Goal: Information Seeking & Learning: Check status

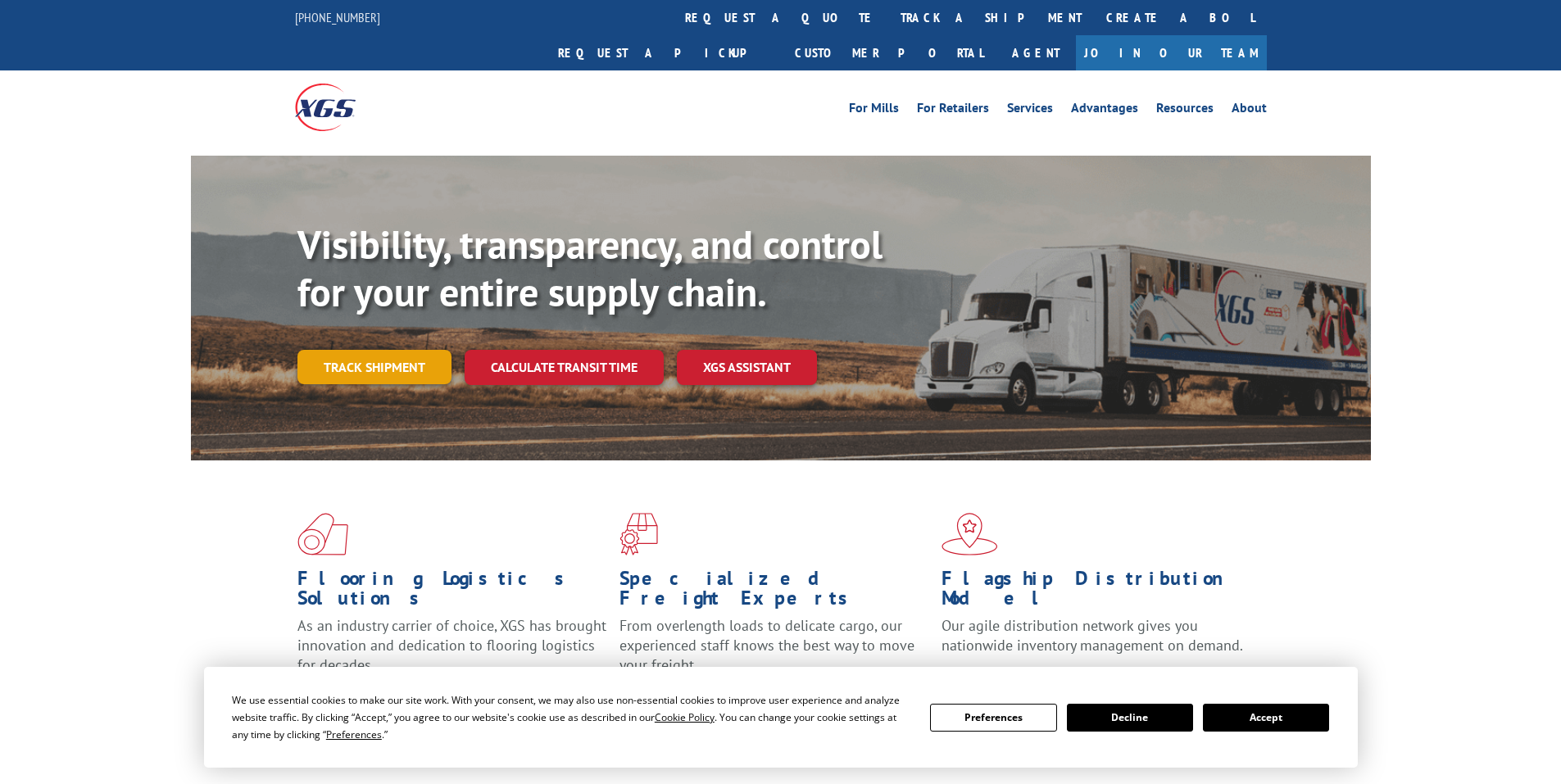
click at [367, 350] on link "Track shipment" at bounding box center [374, 367] width 154 height 34
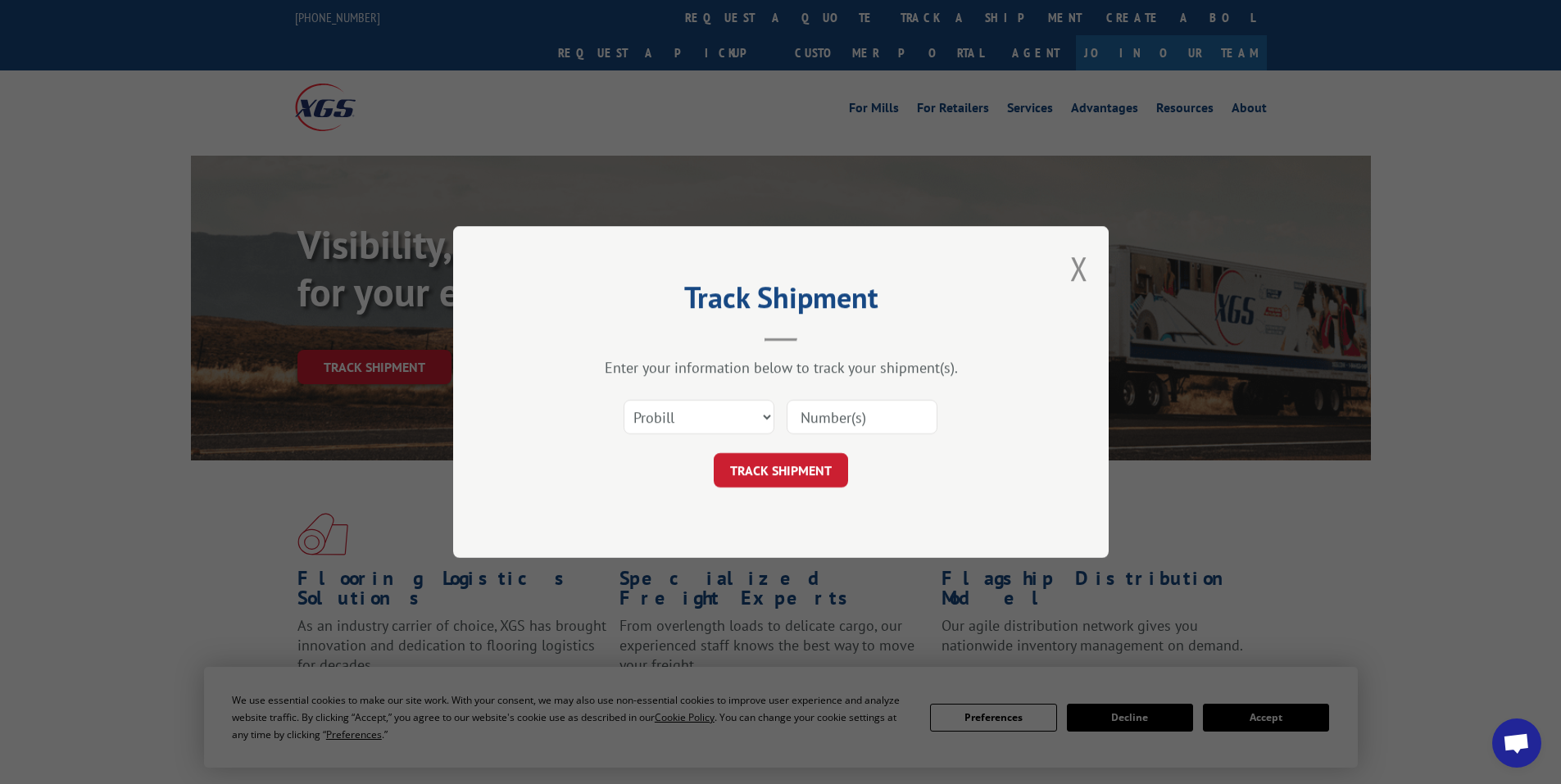
click at [836, 419] on input at bounding box center [862, 417] width 151 height 34
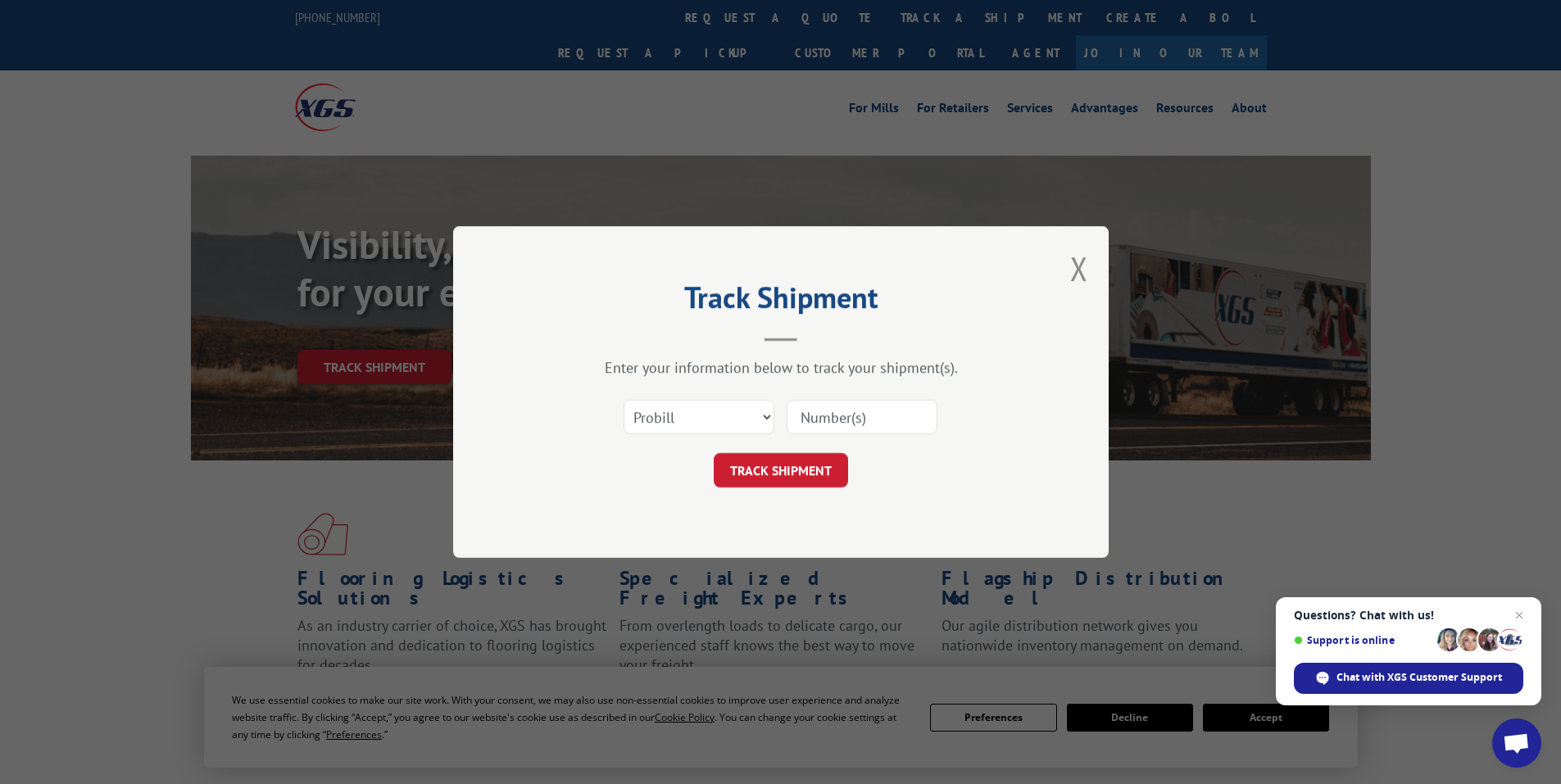
paste input "17639399"
type input "17639399"
click at [778, 470] on button "TRACK SHIPMENT" at bounding box center [781, 470] width 134 height 34
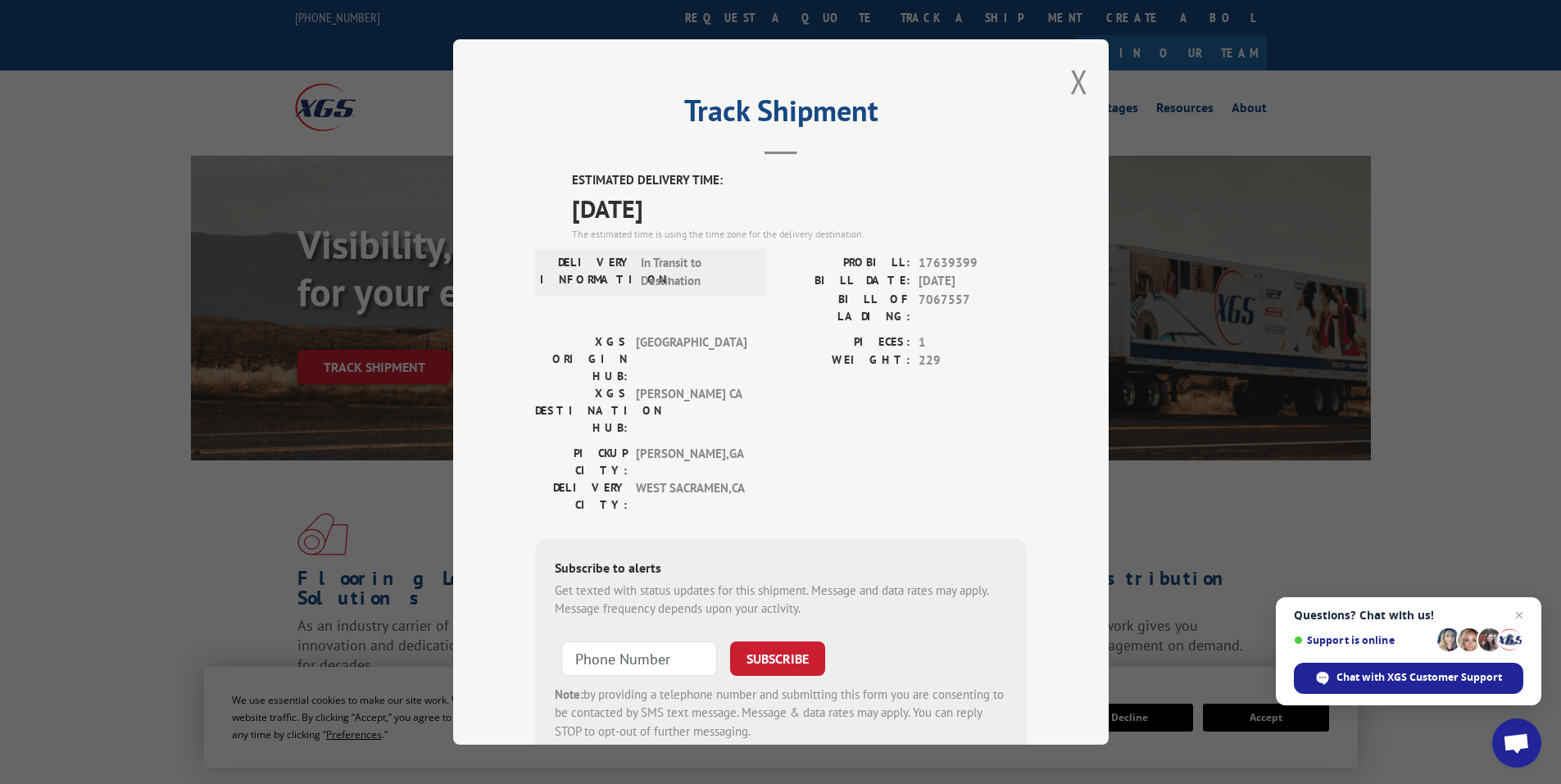
drag, startPoint x: 565, startPoint y: 172, endPoint x: 793, endPoint y: 206, distance: 230.5
click at [793, 206] on div "ESTIMATED DELIVERY TIME: 10/13/2025 The estimated time is using the time zone f…" at bounding box center [781, 465] width 492 height 589
copy div "ESTIMATED DELIVERY TIME: 10/13/2025"
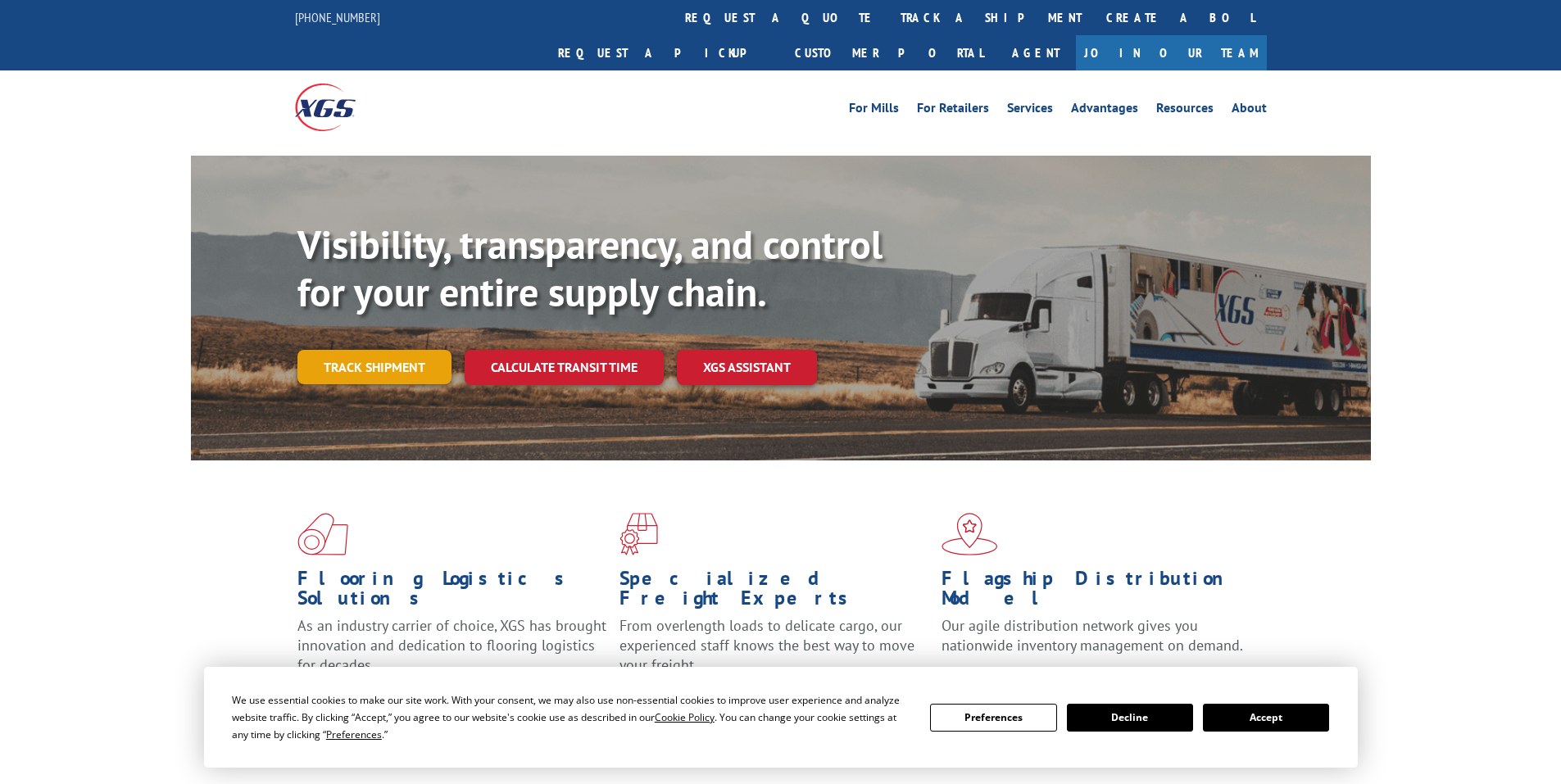
click at [379, 350] on link "Track shipment" at bounding box center [374, 367] width 154 height 34
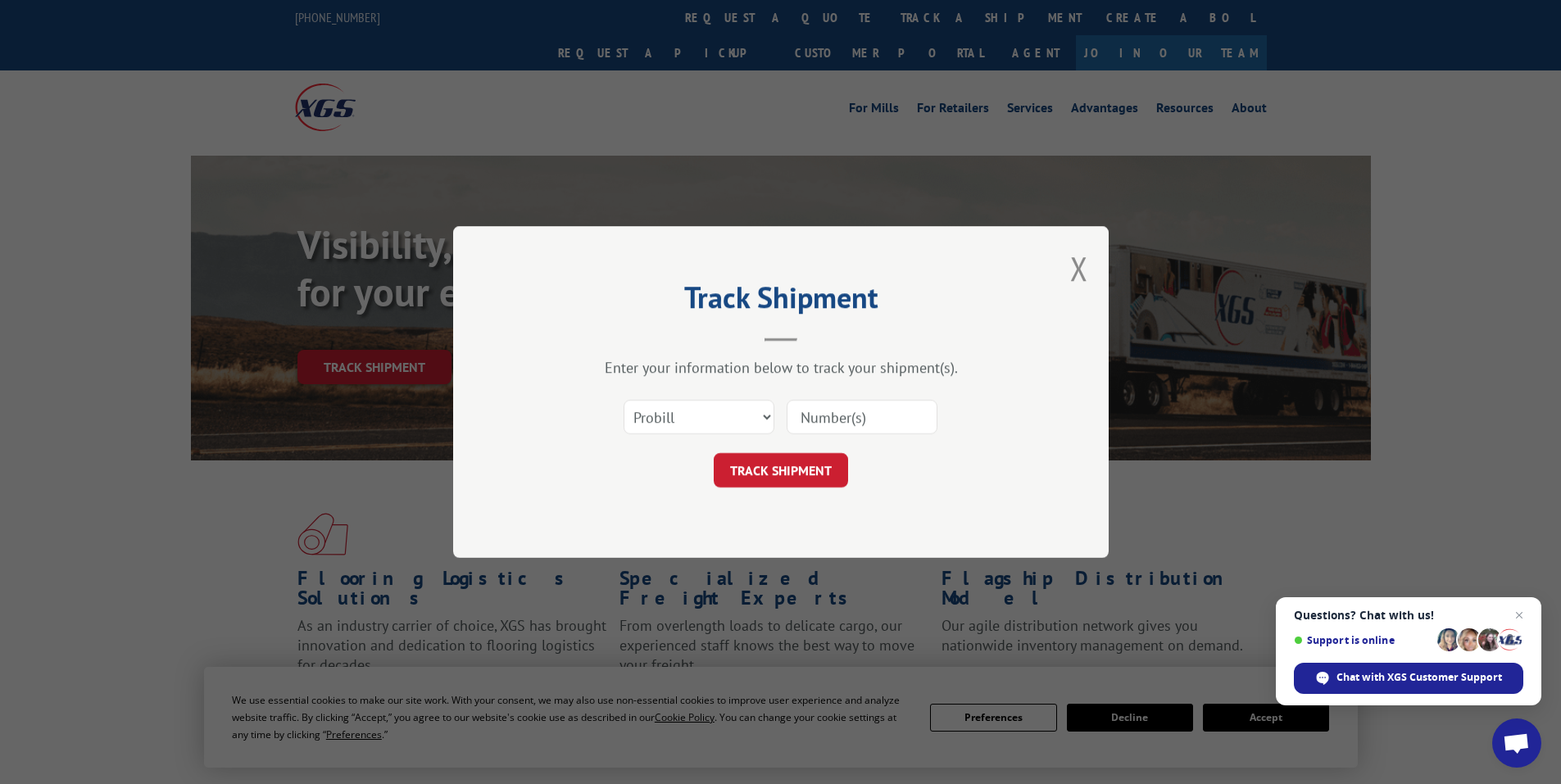
click at [843, 412] on input at bounding box center [862, 417] width 151 height 34
paste input "16331841"
type input "16331841"
click at [760, 470] on button "TRACK SHIPMENT" at bounding box center [781, 470] width 134 height 34
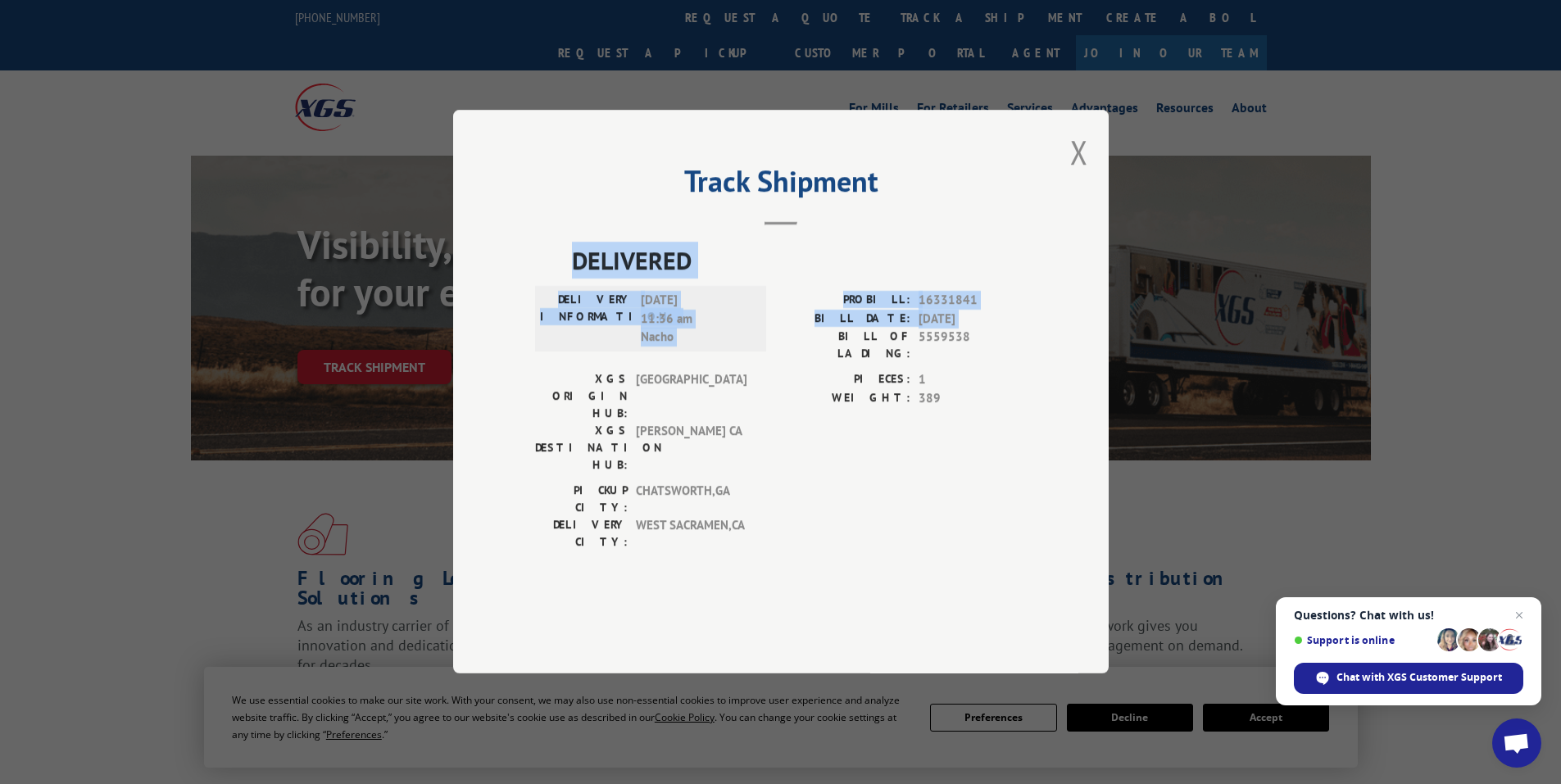
drag, startPoint x: 572, startPoint y: 292, endPoint x: 819, endPoint y: 371, distance: 259.3
click at [819, 371] on div "DELIVERED DELIVERY INFORMATION: [DATE] 11:36 am Nacho PROBILL: 16331841 BILL DA…" at bounding box center [781, 401] width 492 height 317
copy div "DELIVERED DELIVERY INFORMATION: [DATE] 11:36 am Nacho PROBILL: 16331841 BILL DA…"
click at [1074, 174] on button "Close modal" at bounding box center [1079, 152] width 18 height 43
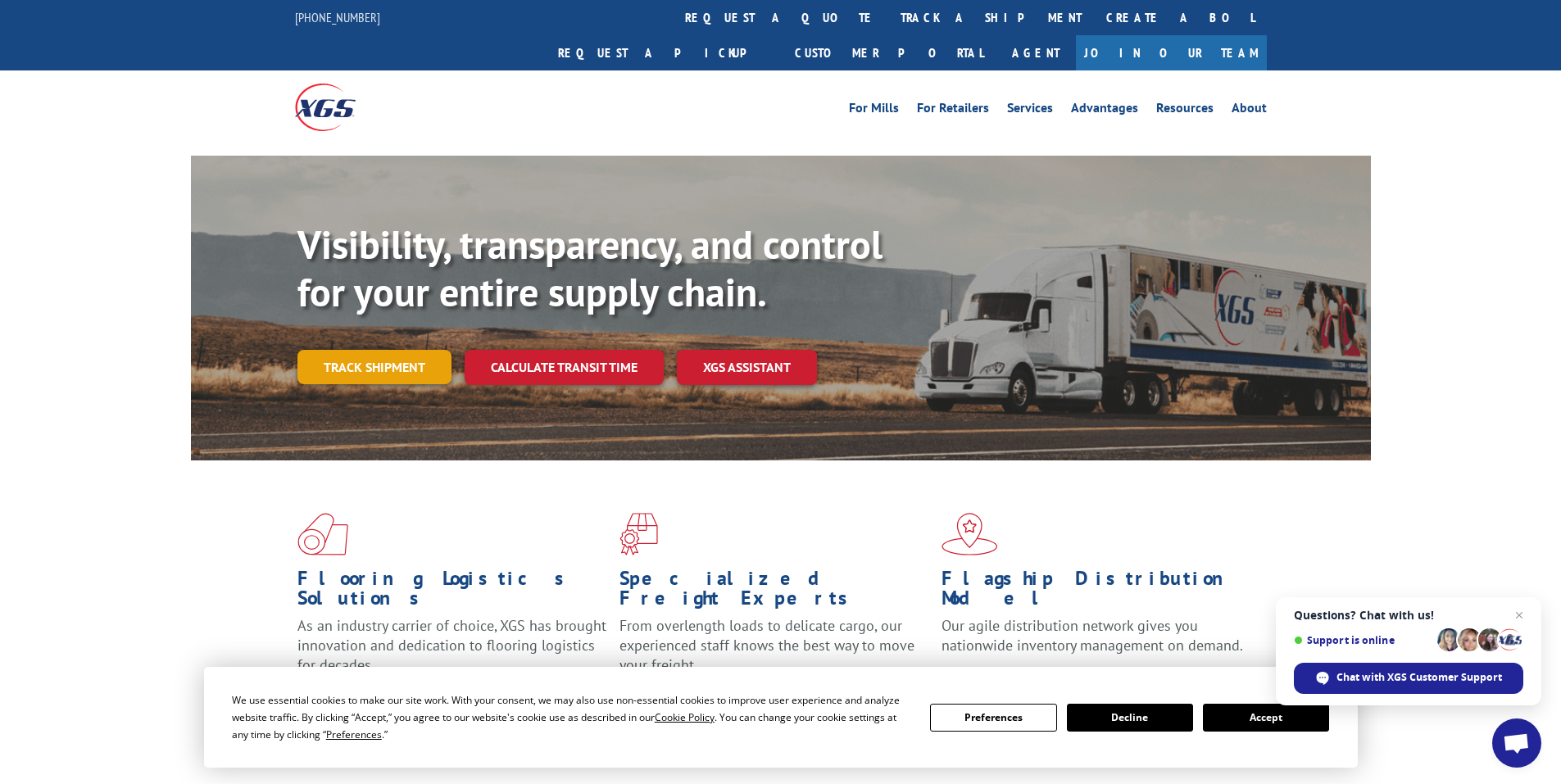
click at [352, 350] on link "Track shipment" at bounding box center [374, 367] width 154 height 34
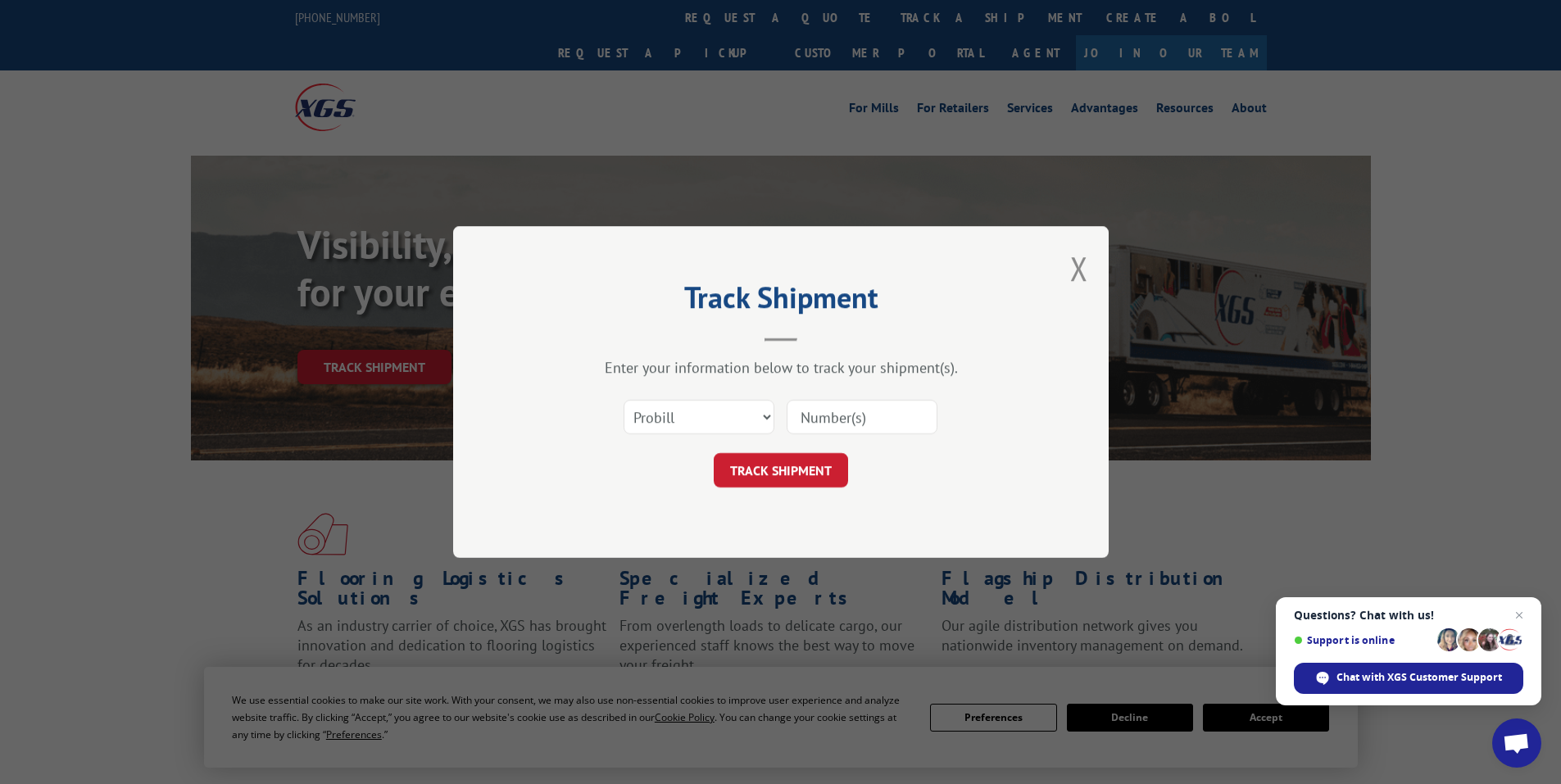
click at [826, 413] on input at bounding box center [862, 417] width 151 height 34
paste input "17479570"
type input "17479570"
click at [778, 469] on button "TRACK SHIPMENT" at bounding box center [781, 470] width 134 height 34
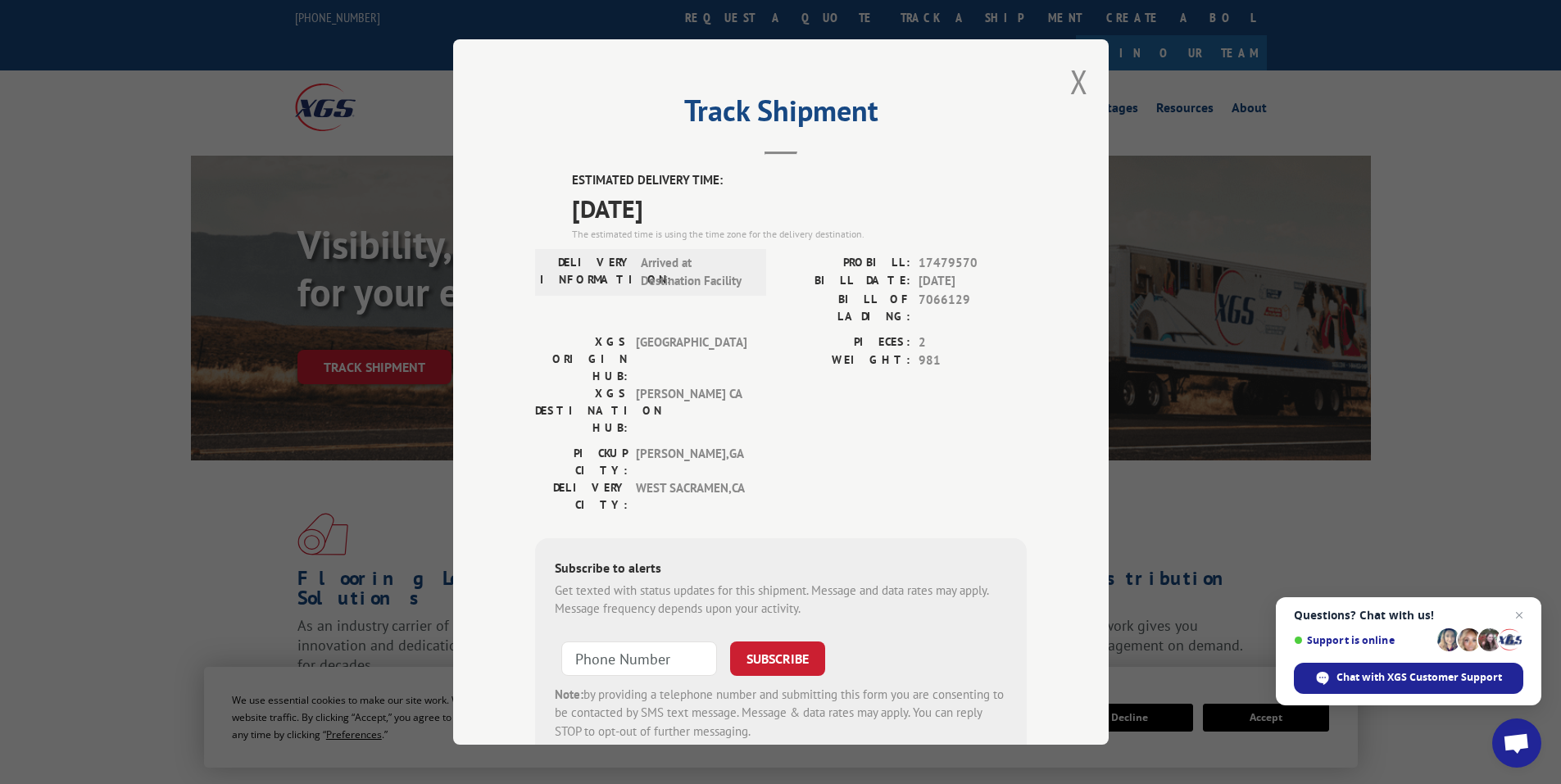
drag, startPoint x: 561, startPoint y: 177, endPoint x: 771, endPoint y: 196, distance: 210.9
click at [771, 196] on div "ESTIMATED DELIVERY TIME: [DATE] The estimated time is using the time zone for t…" at bounding box center [781, 465] width 492 height 589
copy div "ESTIMATED DELIVERY TIME: [DATE]"
click at [138, 125] on div "Track Shipment ESTIMATED DELIVERY TIME: [DATE] The estimated time is using the …" at bounding box center [780, 392] width 1561 height 784
click at [1070, 78] on button "Close modal" at bounding box center [1079, 81] width 18 height 43
